Goal: Information Seeking & Learning: Learn about a topic

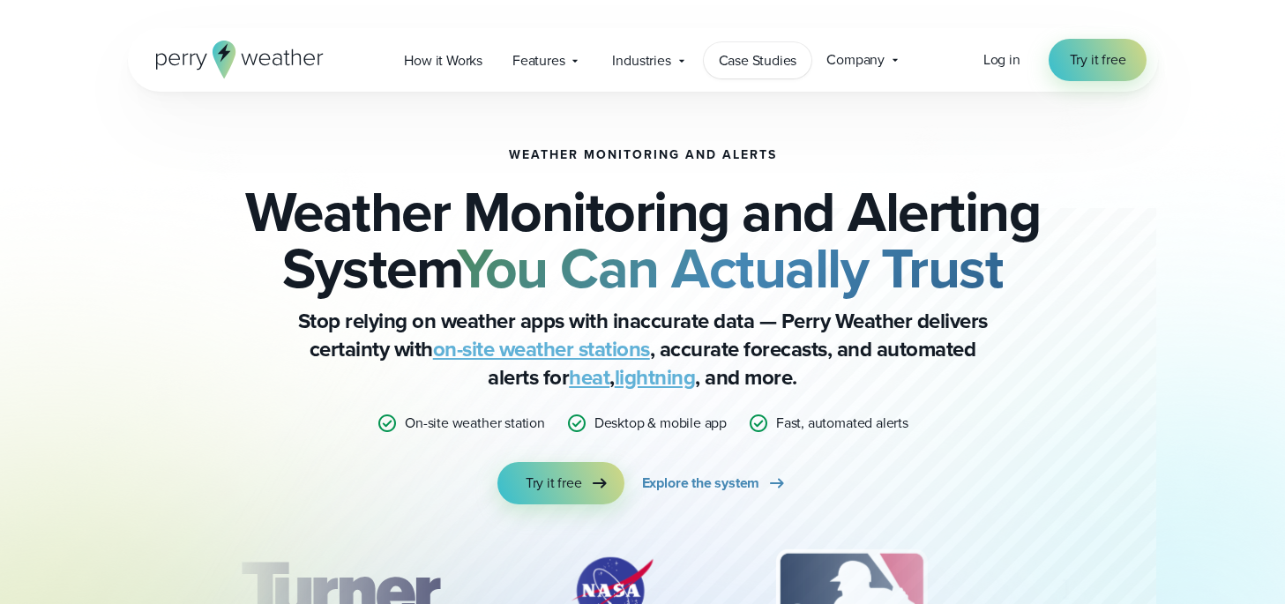
click at [750, 55] on span "Case Studies" at bounding box center [758, 60] width 79 height 21
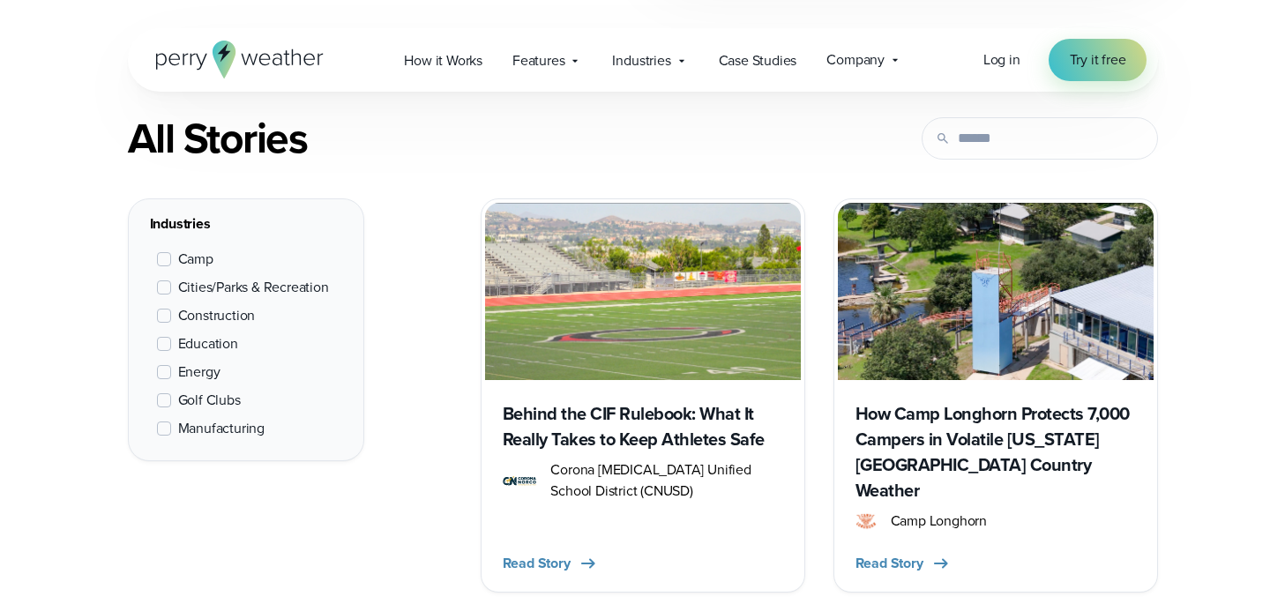
scroll to position [709, 0]
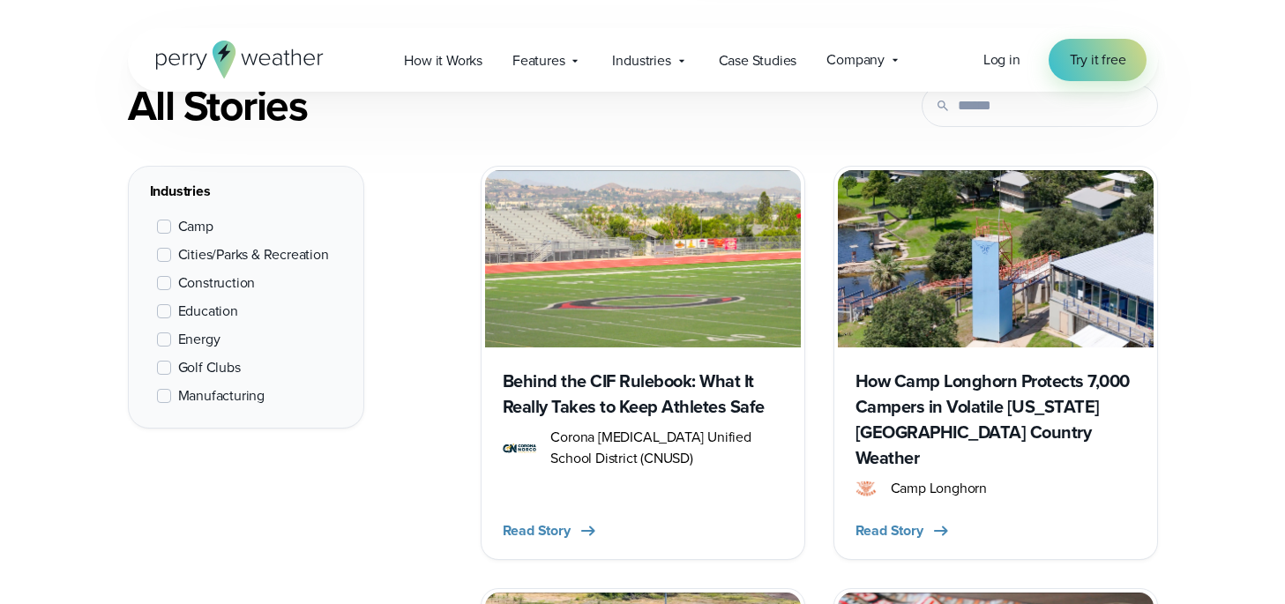
click at [208, 282] on span "Construction" at bounding box center [217, 283] width 78 height 21
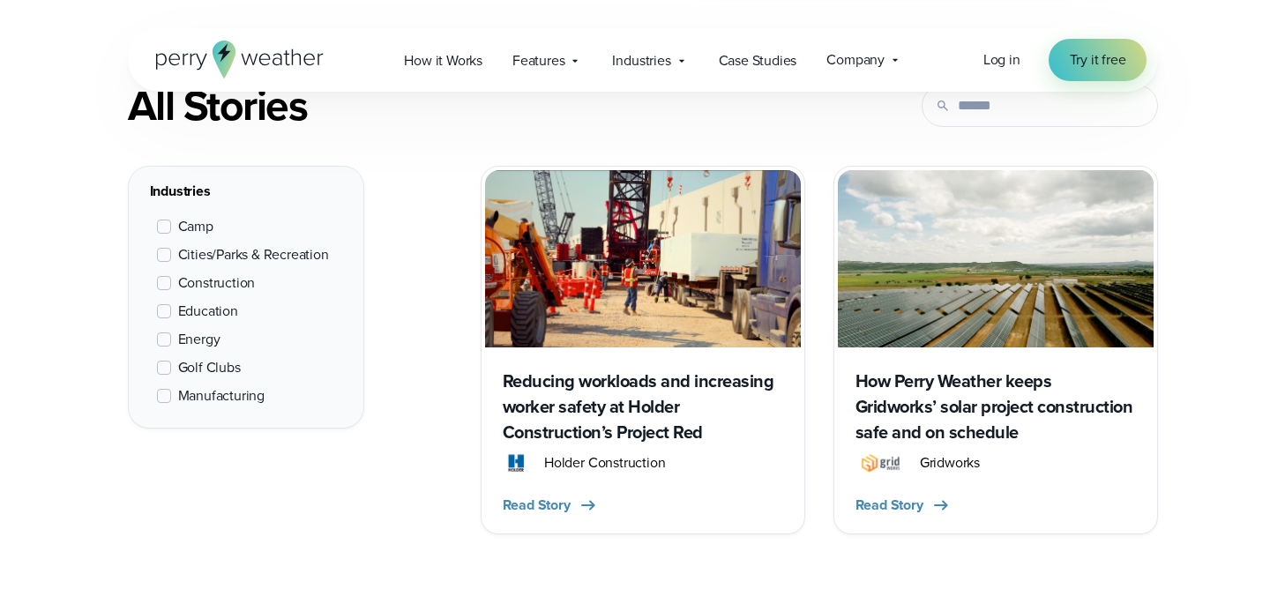
scroll to position [663, 0]
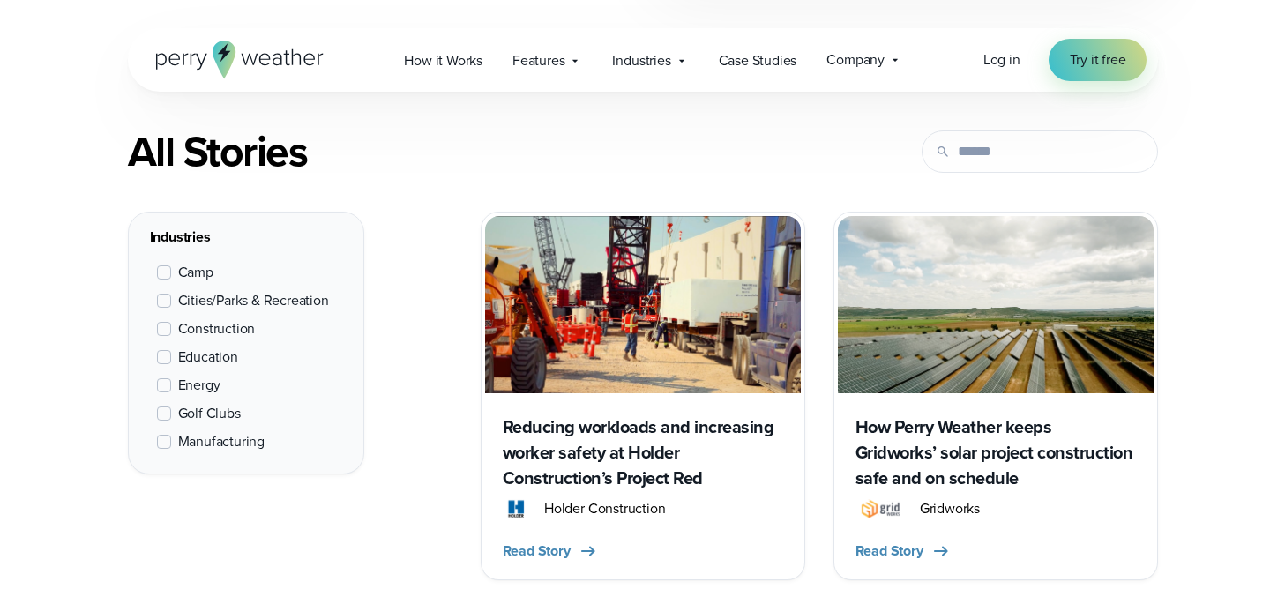
click at [696, 352] on img at bounding box center [643, 304] width 316 height 177
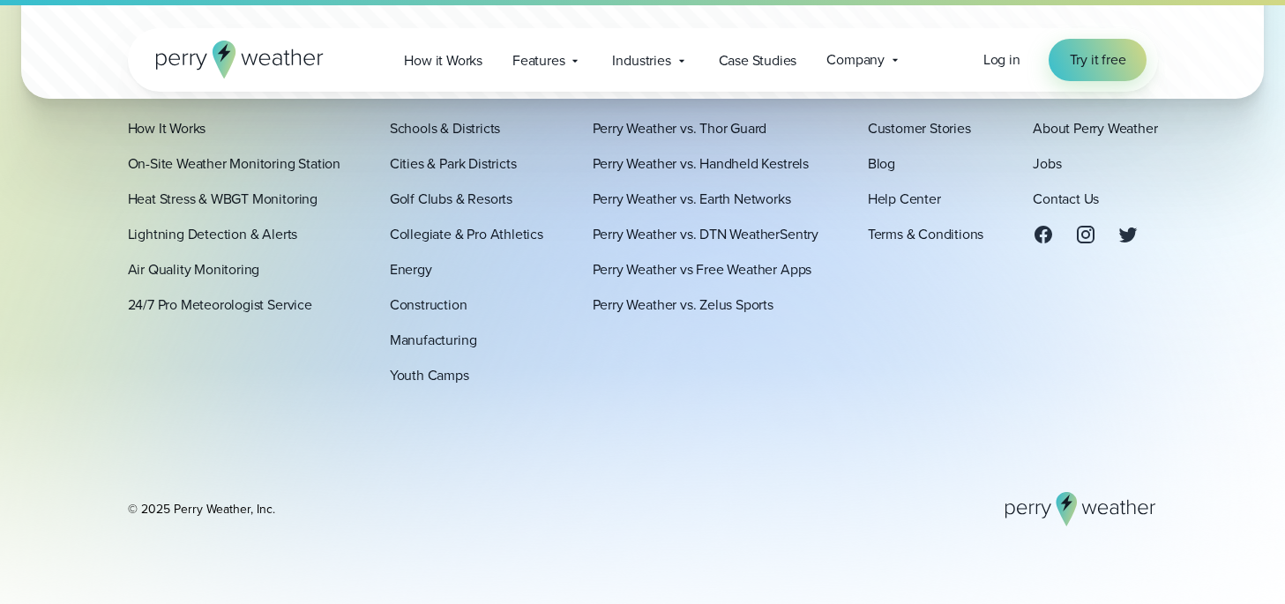
scroll to position [4627, 0]
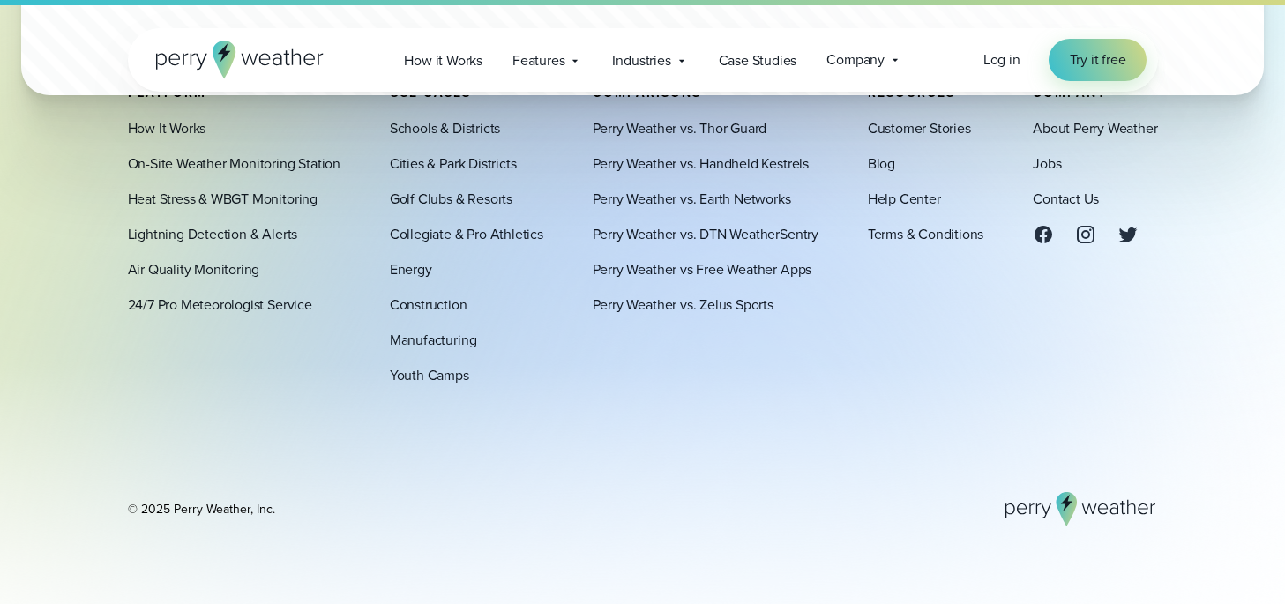
click at [721, 205] on link "Perry Weather vs. Earth Networks" at bounding box center [692, 198] width 199 height 21
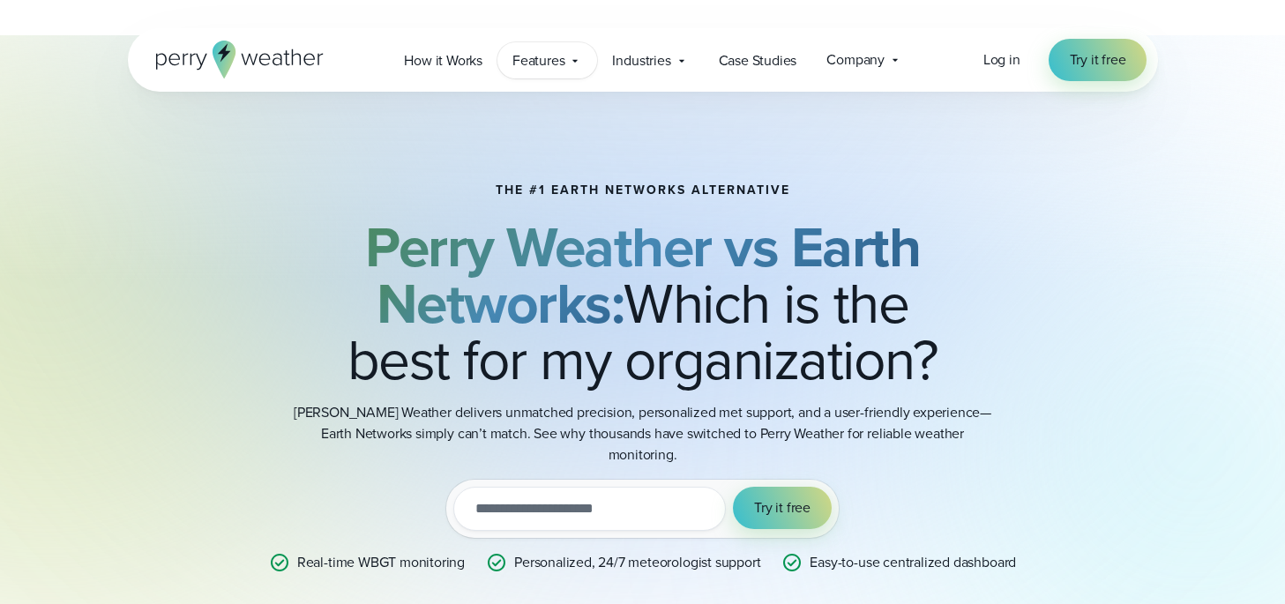
click at [548, 57] on span "Features" at bounding box center [539, 60] width 52 height 21
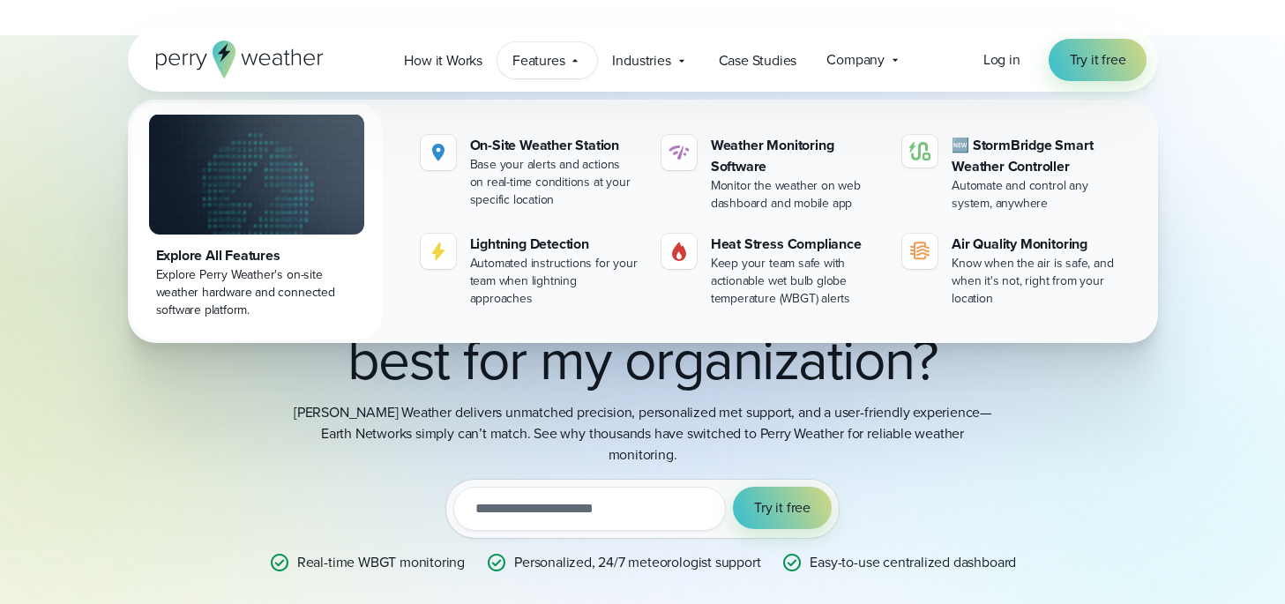
click at [196, 59] on icon at bounding box center [240, 60] width 168 height 38
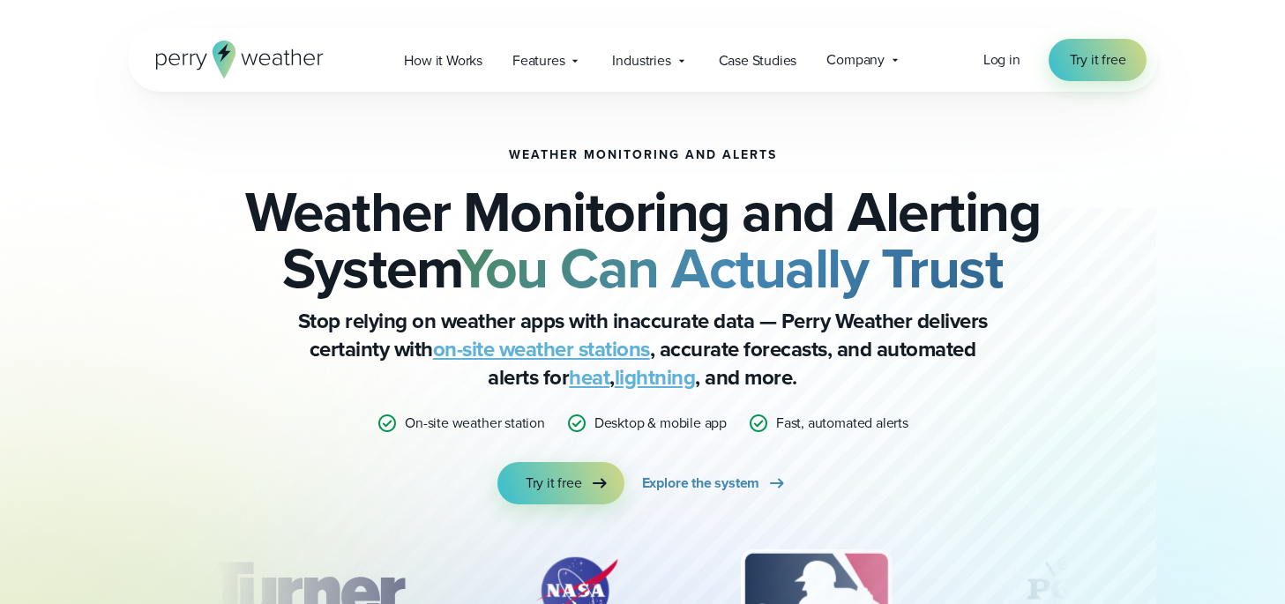
scroll to position [95, 0]
